Goal: Navigation & Orientation: Find specific page/section

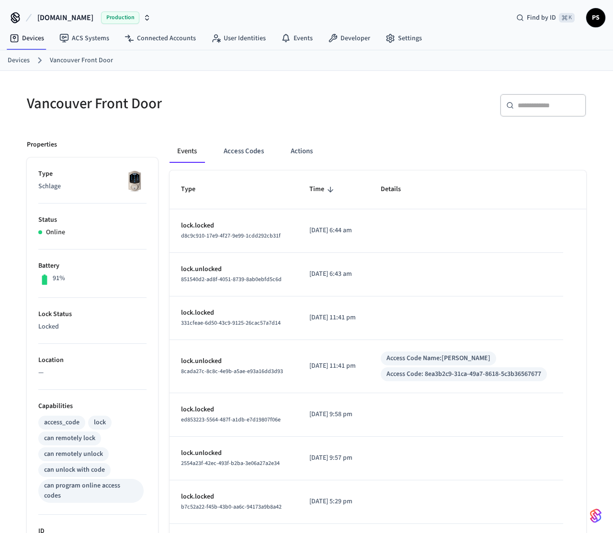
scroll to position [249, 0]
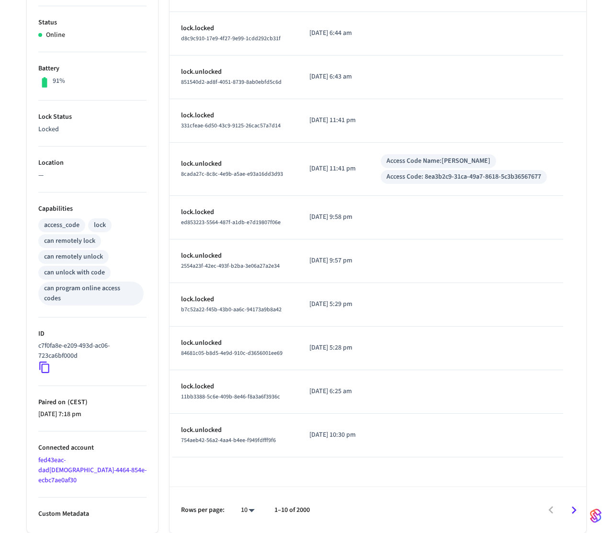
click at [43, 361] on icon at bounding box center [44, 367] width 12 height 12
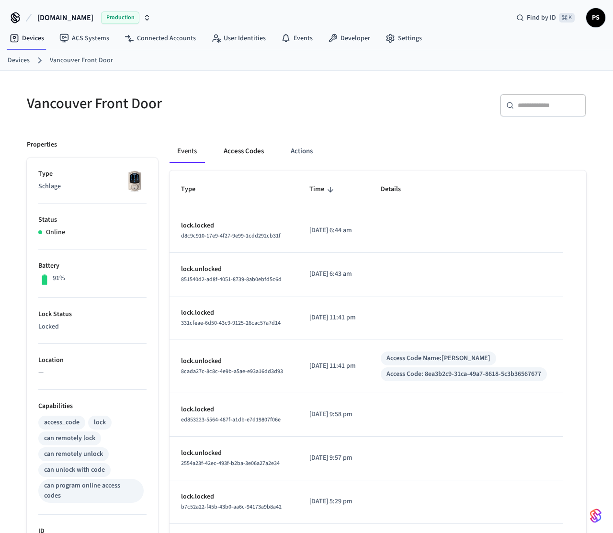
click at [240, 146] on button "Access Codes" at bounding box center [244, 151] width 56 height 23
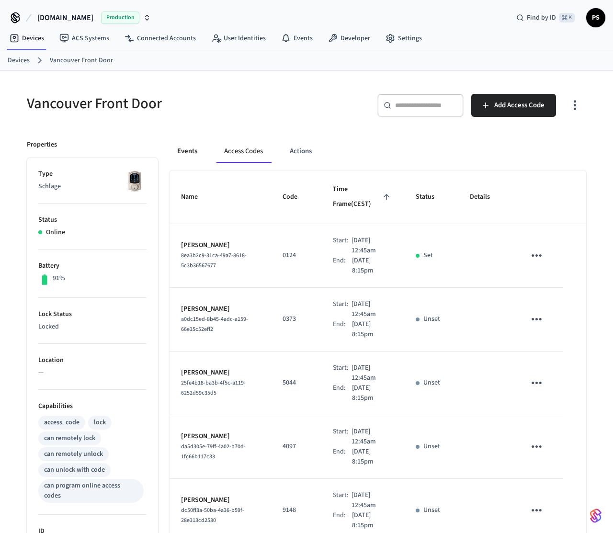
click at [187, 155] on button "Events" at bounding box center [187, 151] width 35 height 23
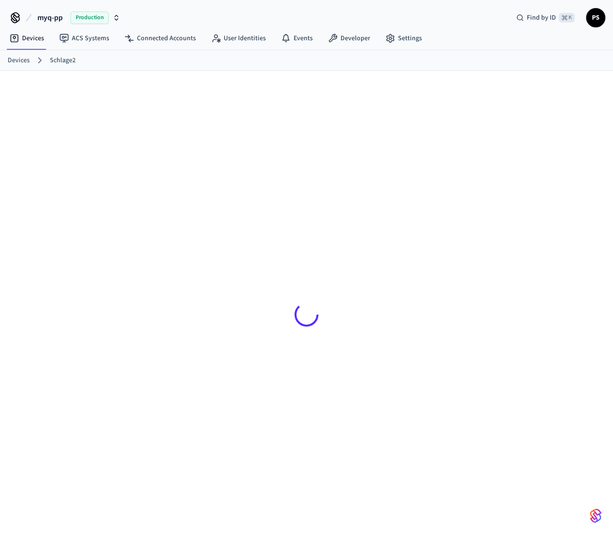
click at [14, 58] on link "Devices" at bounding box center [19, 61] width 22 height 10
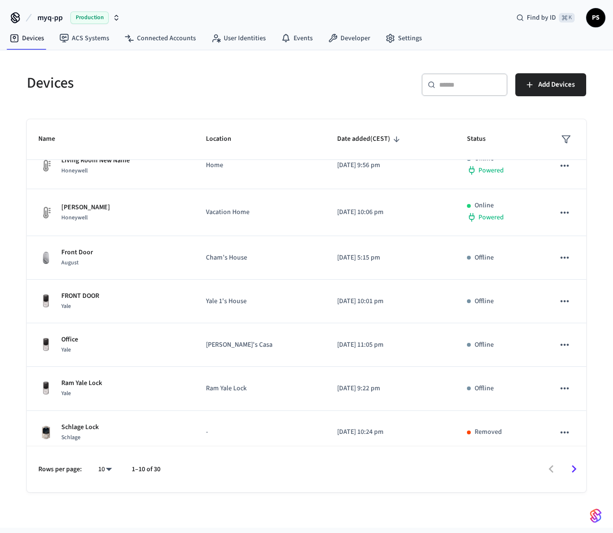
scroll to position [163, 0]
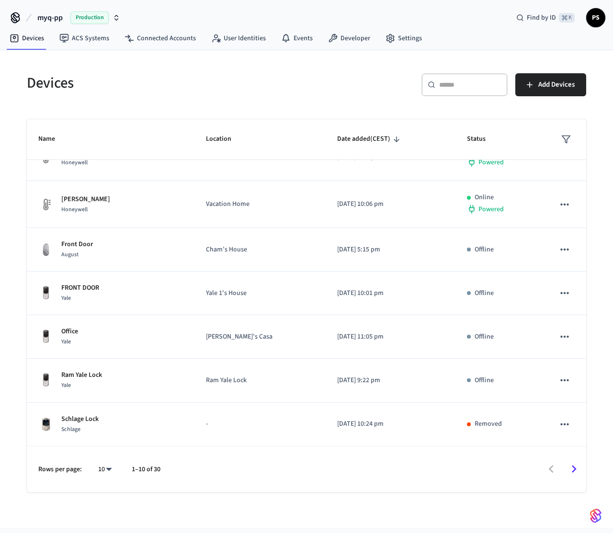
click at [571, 476] on icon "Go to next page" at bounding box center [574, 469] width 15 height 15
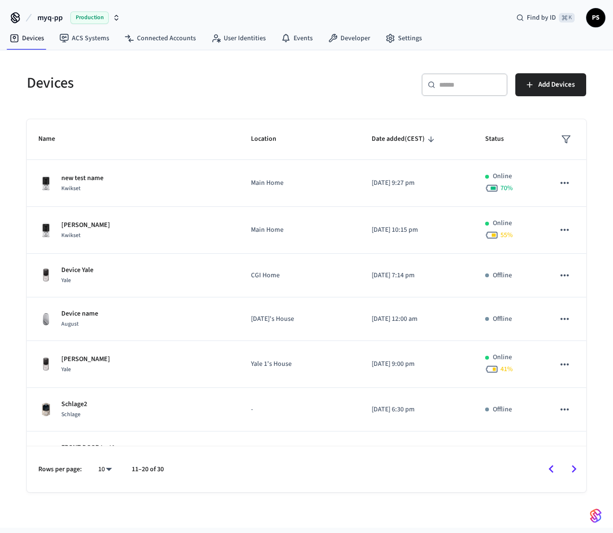
scroll to position [167, 0]
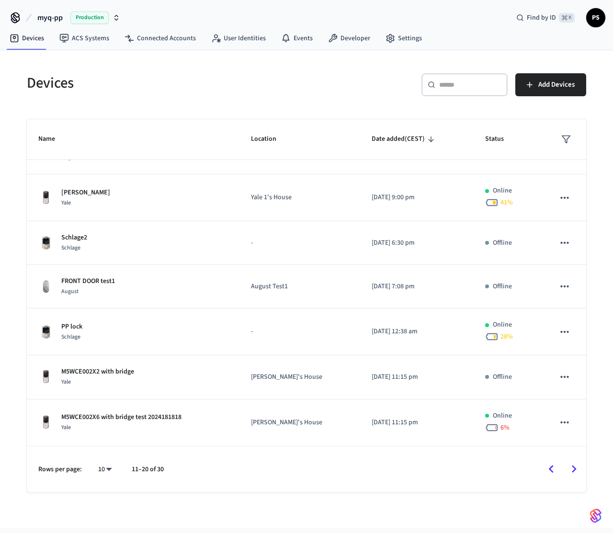
click at [141, 115] on div "Devices ​ ​ Add Devices Name Location Date added (CEST) Status new test name Kw…" at bounding box center [306, 277] width 575 height 431
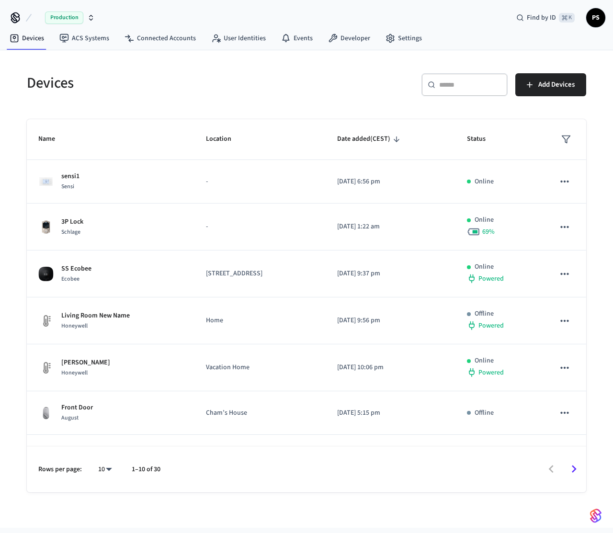
click at [62, 18] on span "Production" at bounding box center [64, 17] width 38 height 12
